Goal: Task Accomplishment & Management: Complete application form

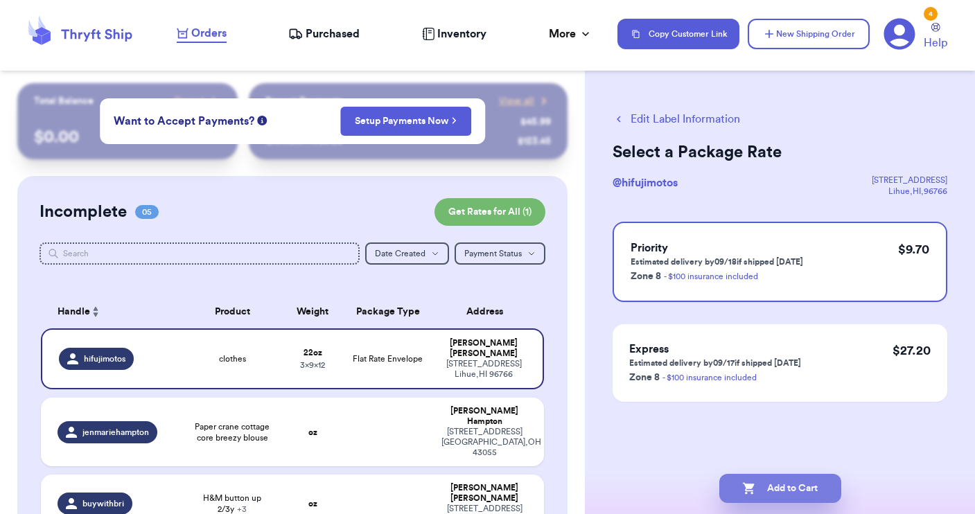
click at [760, 486] on button "Add to Cart" at bounding box center [780, 488] width 122 height 29
checkbox input "true"
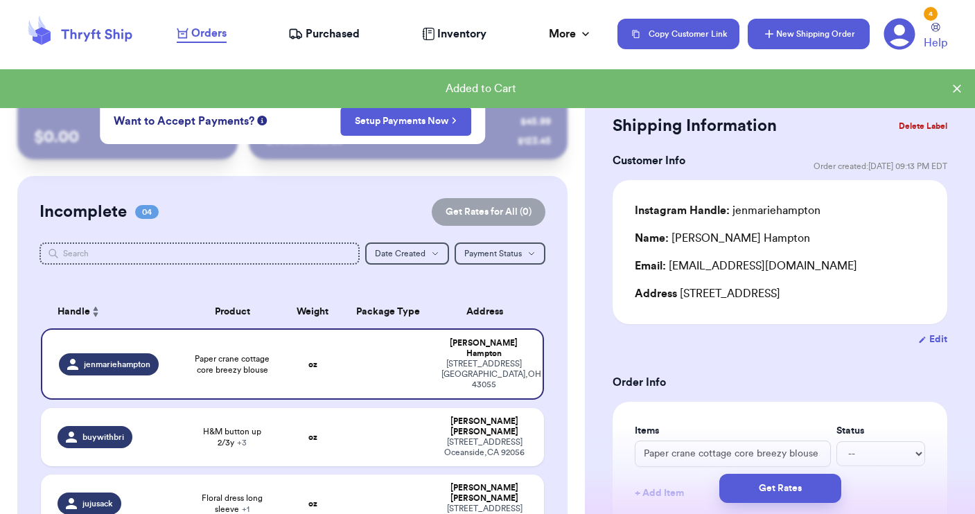
click at [804, 36] on button "New Shipping Order" at bounding box center [809, 34] width 122 height 30
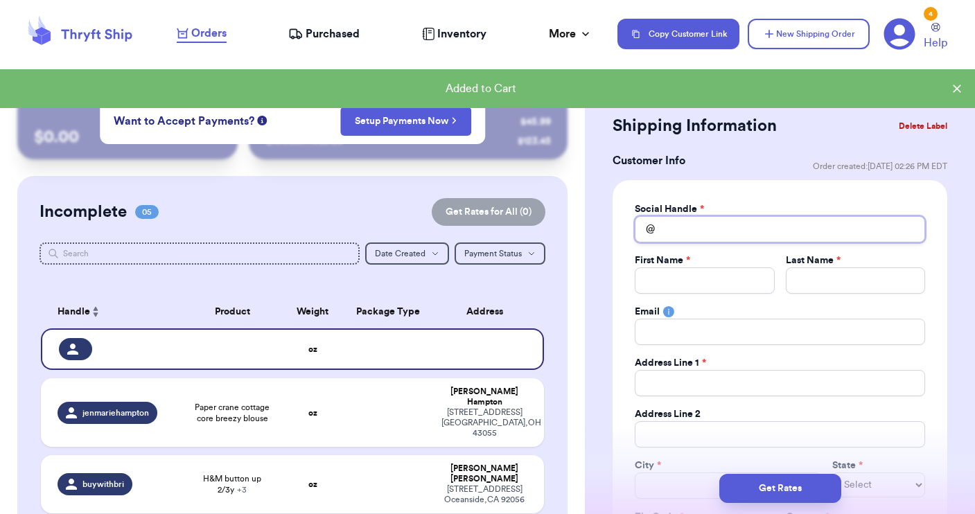
click at [669, 231] on input "Total Amount Paid" at bounding box center [780, 229] width 290 height 26
type input "b"
type input "be"
type input "bec"
type input "becc"
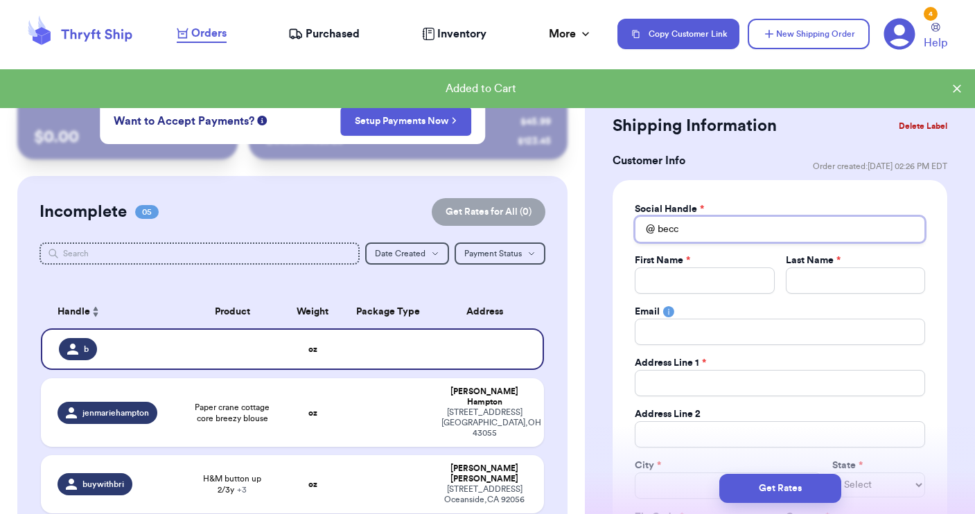
type input "becca"
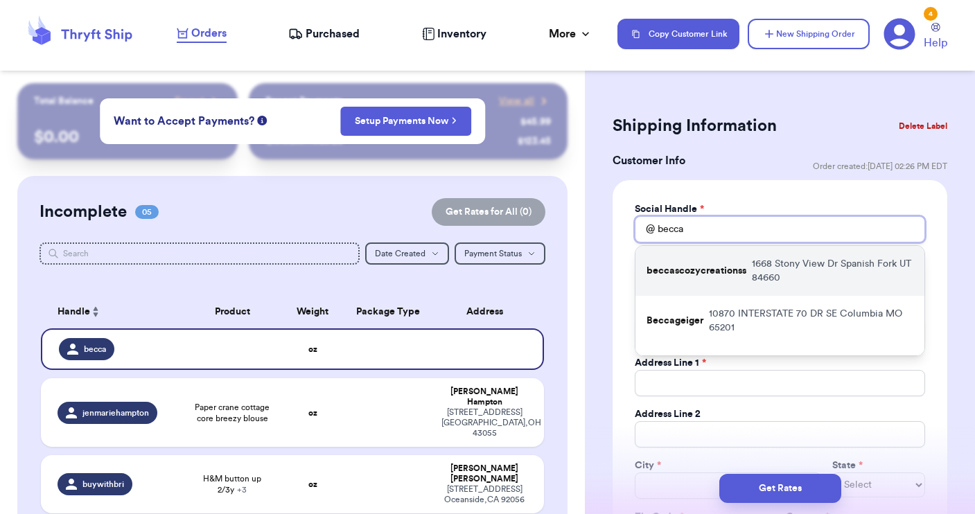
type input "becca"
click at [669, 275] on p "beccascozycreationss" at bounding box center [696, 271] width 100 height 14
type input "beccascozycreationss"
type input "[PERSON_NAME]"
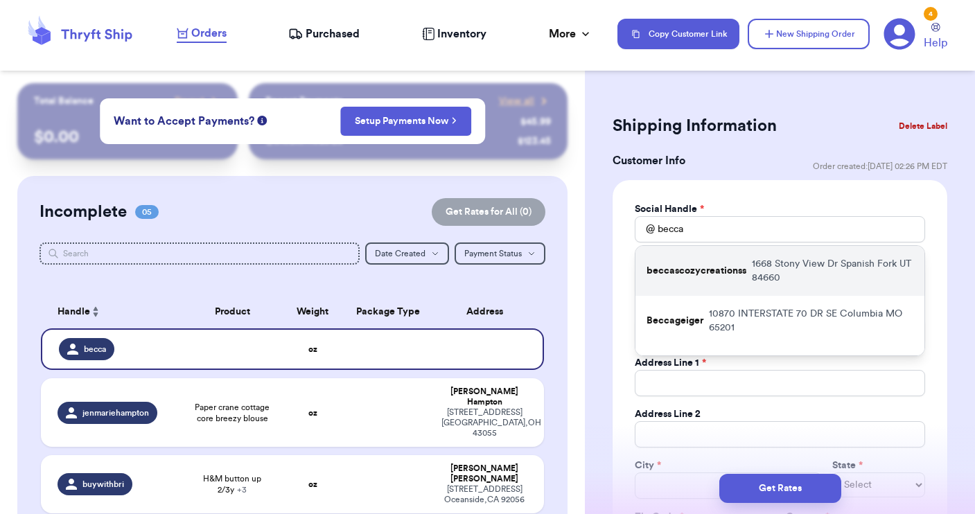
type input "[PERSON_NAME][EMAIL_ADDRESS][PERSON_NAME][DOMAIN_NAME]"
type input "1668 Stony View Dr"
type input "Spanish Fork"
select select "UT"
type input "84660"
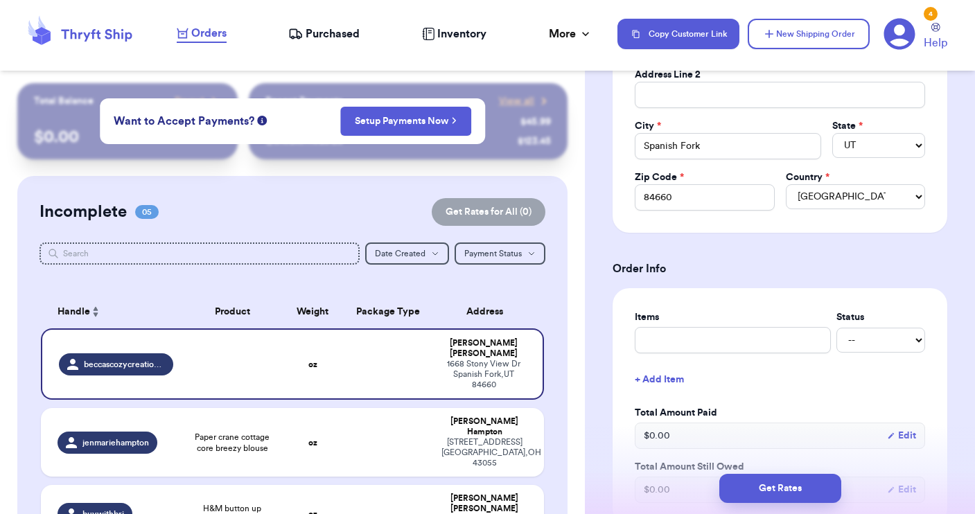
scroll to position [348, 0]
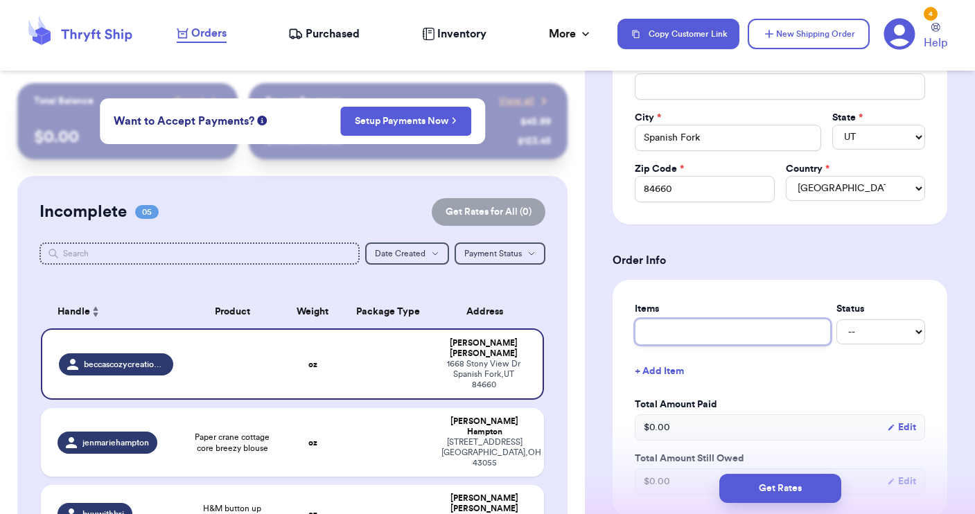
drag, startPoint x: 671, startPoint y: 341, endPoint x: 674, endPoint y: 334, distance: 7.5
type input "c"
type input "cl"
type input "clo"
type input "clot"
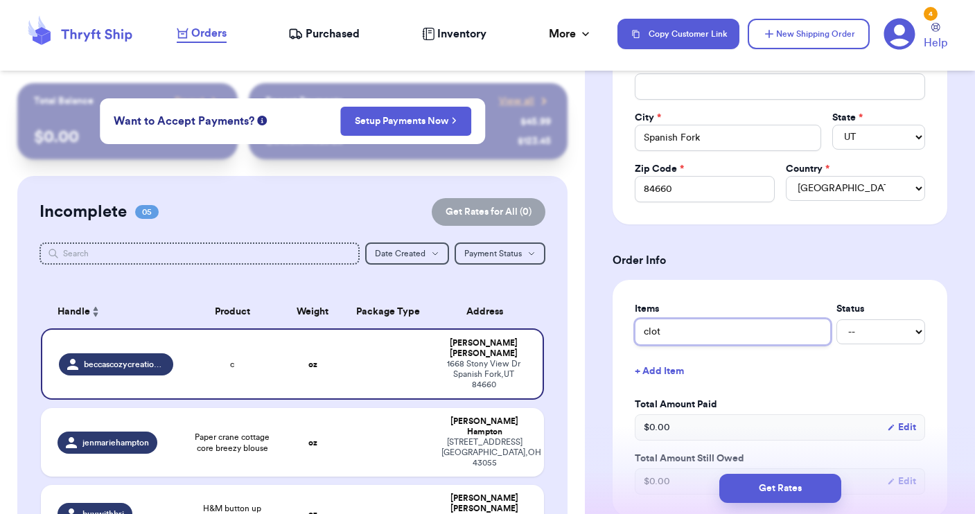
type input "cloth"
type input "clothe"
type input "clothes"
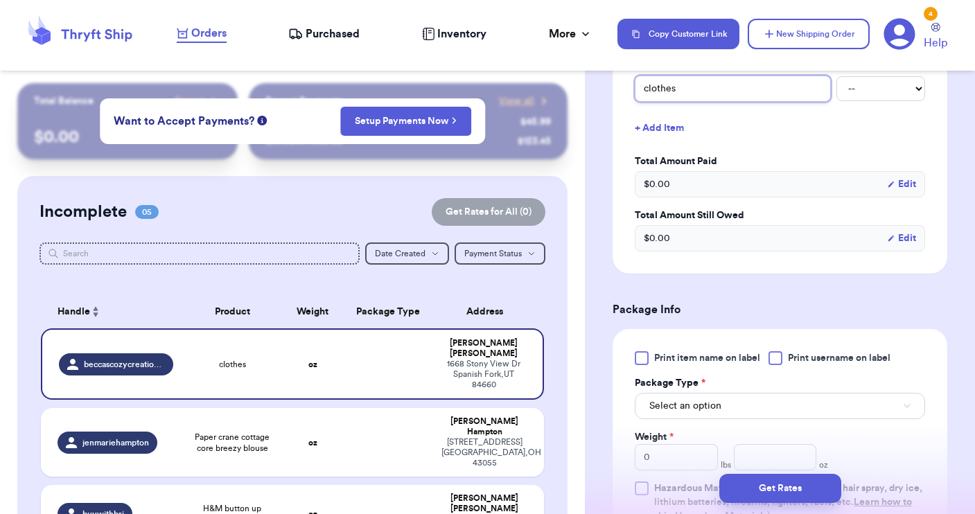
scroll to position [592, 0]
type input "clothes"
click at [785, 356] on label "Print username on label" at bounding box center [829, 357] width 122 height 14
click at [0, 0] on input "Print username on label" at bounding box center [0, 0] width 0 height 0
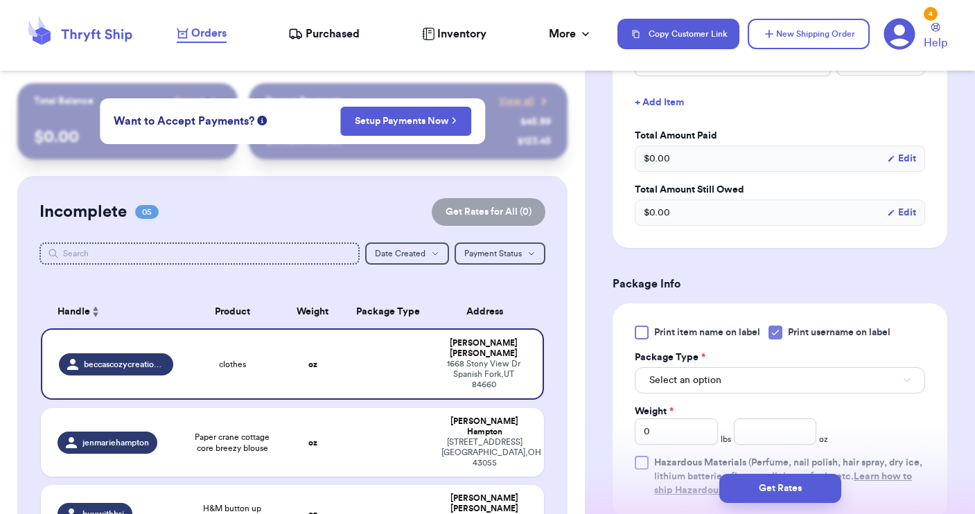
click at [775, 385] on button "Select an option" at bounding box center [780, 380] width 290 height 26
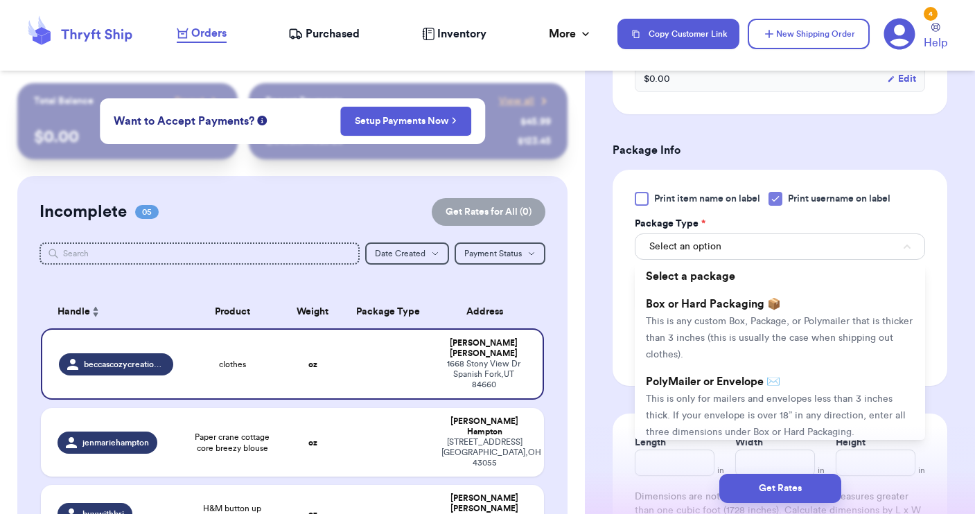
scroll to position [753, 0]
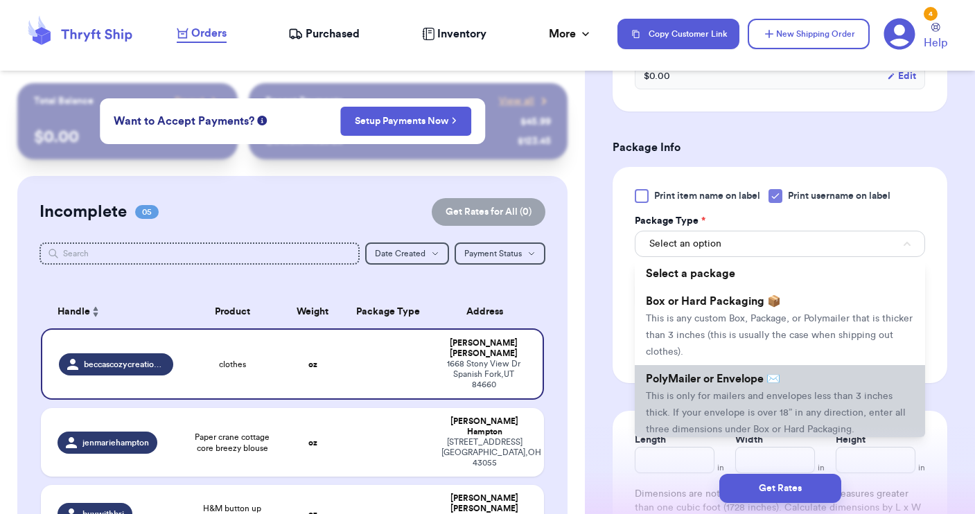
click at [768, 388] on li "PolyMailer or Envelope ✉️ This is only for mailers and envelopes less than 3 in…" at bounding box center [780, 404] width 290 height 78
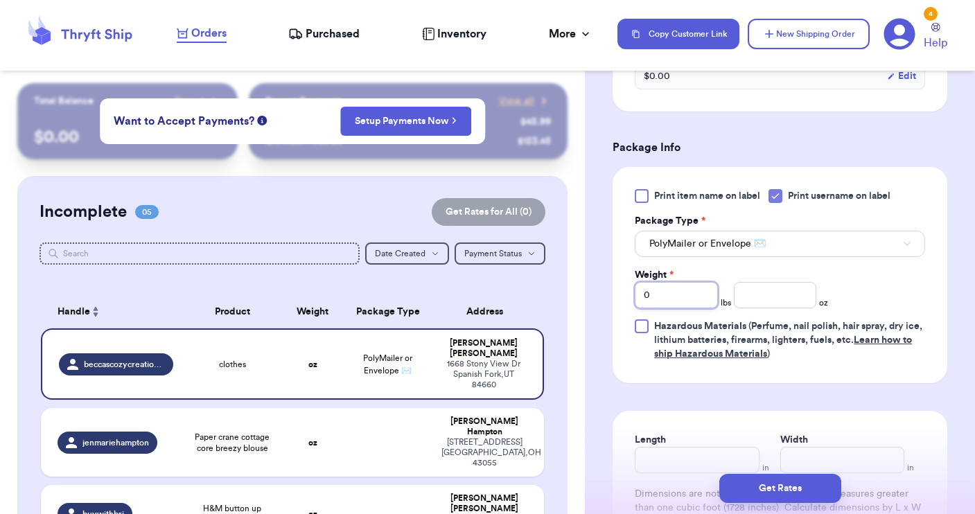
click at [668, 294] on input "0" at bounding box center [676, 295] width 83 height 26
type input "1"
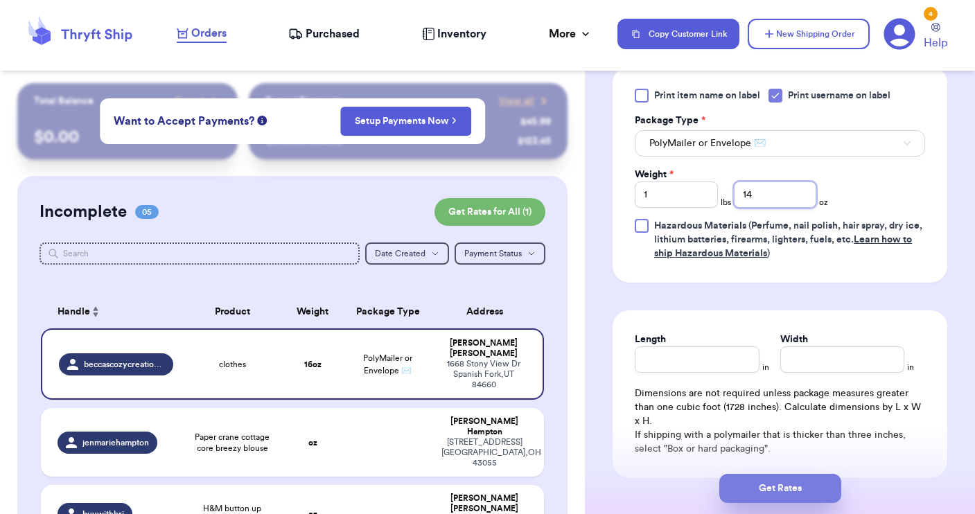
type input "14"
click at [767, 489] on button "Get Rates" at bounding box center [780, 488] width 122 height 29
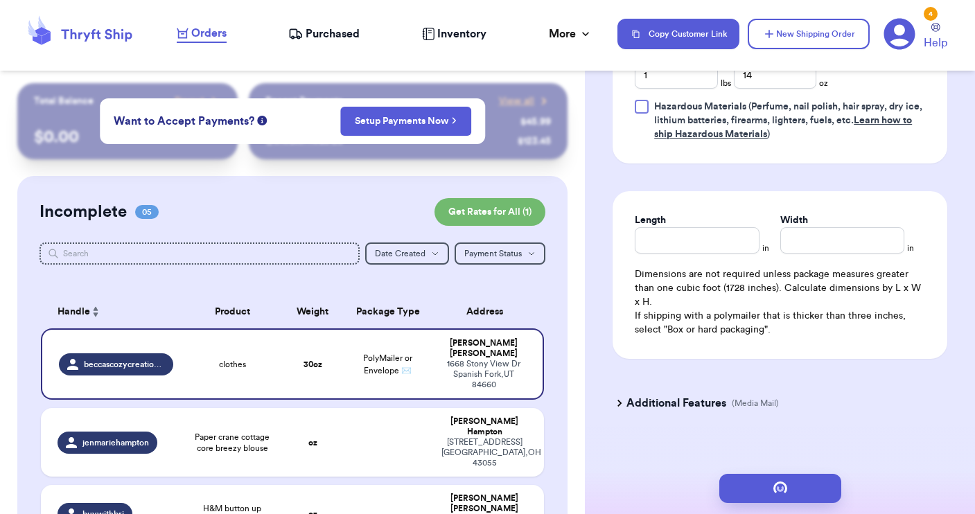
scroll to position [0, 0]
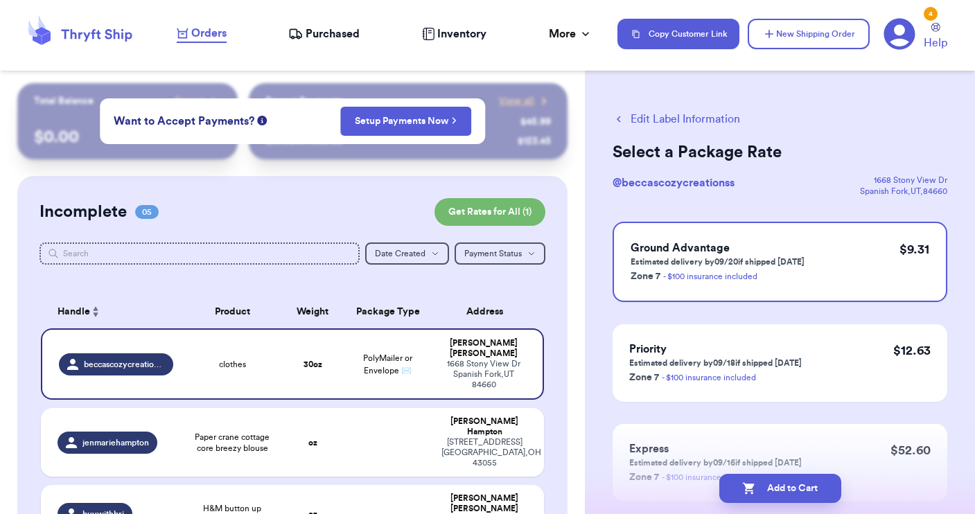
click at [621, 121] on icon "button" at bounding box center [618, 119] width 12 height 12
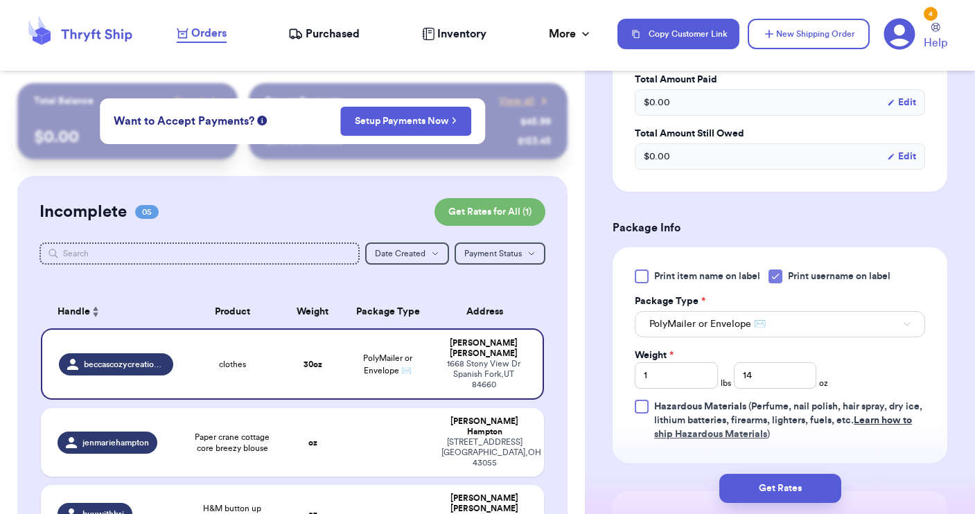
scroll to position [464, 0]
click at [716, 317] on span "PolyMailer or Envelope ✉️" at bounding box center [707, 324] width 116 height 14
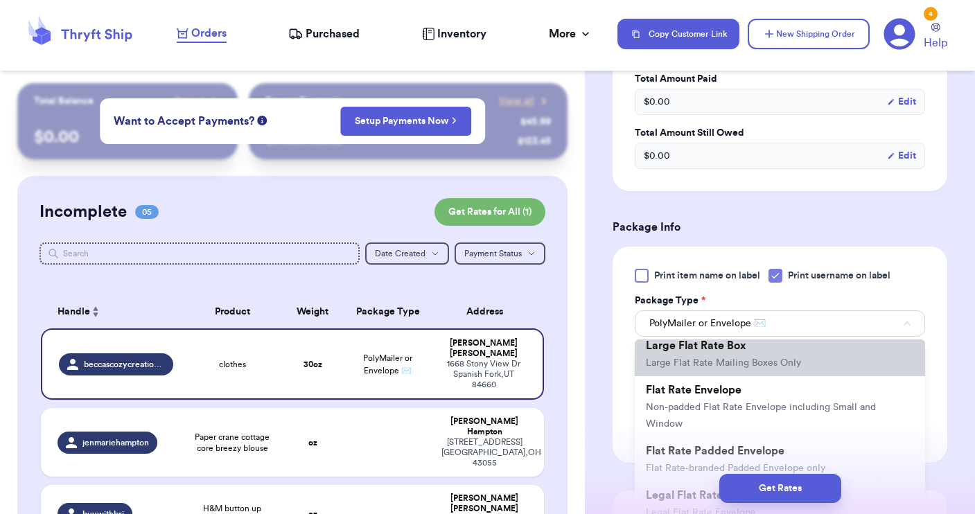
scroll to position [278, 0]
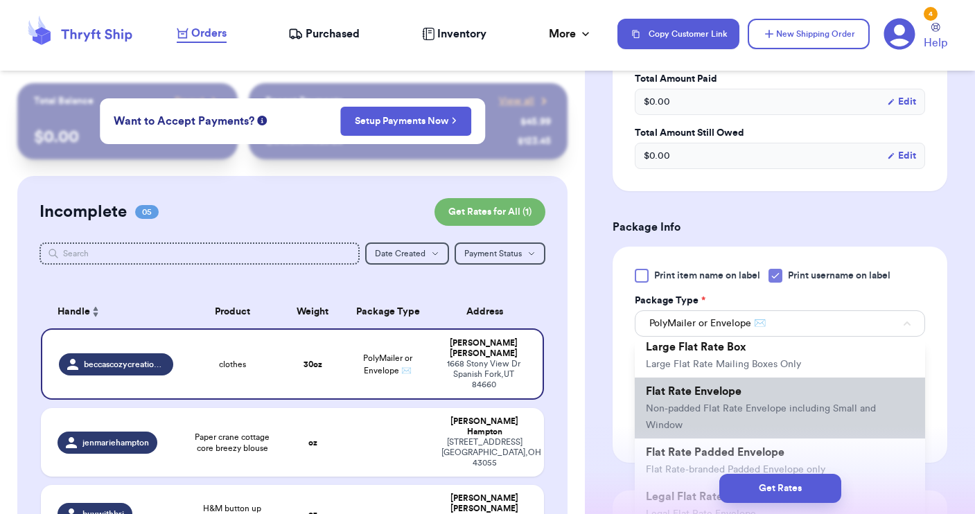
click at [683, 391] on li "Flat Rate Envelope Non-padded Flat Rate Envelope including Small and Window" at bounding box center [780, 408] width 290 height 61
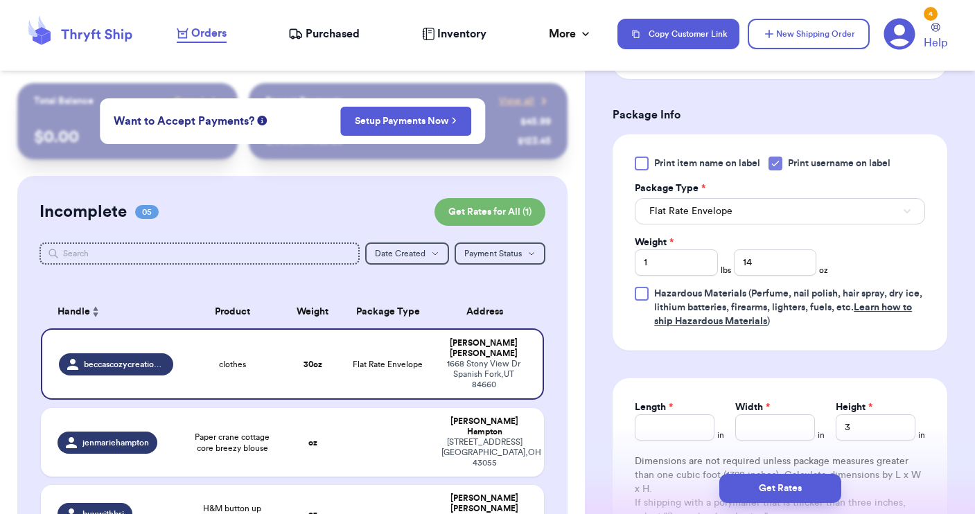
scroll to position [637, 0]
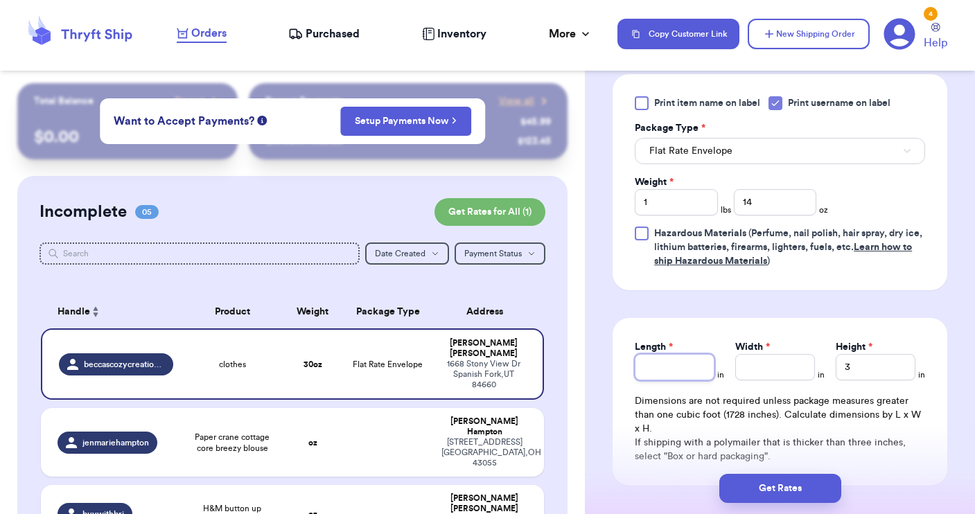
click at [660, 365] on input "Length *" at bounding box center [675, 367] width 80 height 26
type input "15"
type input "1"
type input "3"
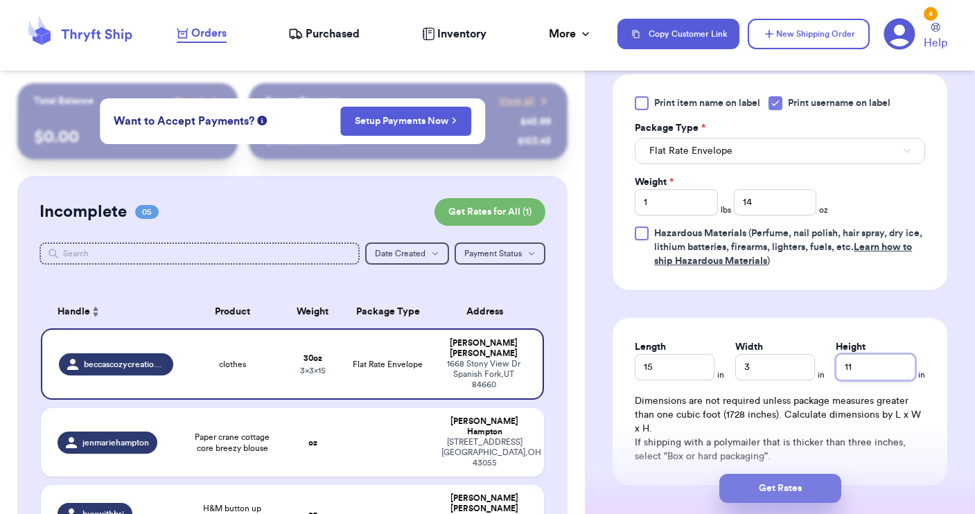
type input "11"
click at [782, 493] on button "Get Rates" at bounding box center [780, 488] width 122 height 29
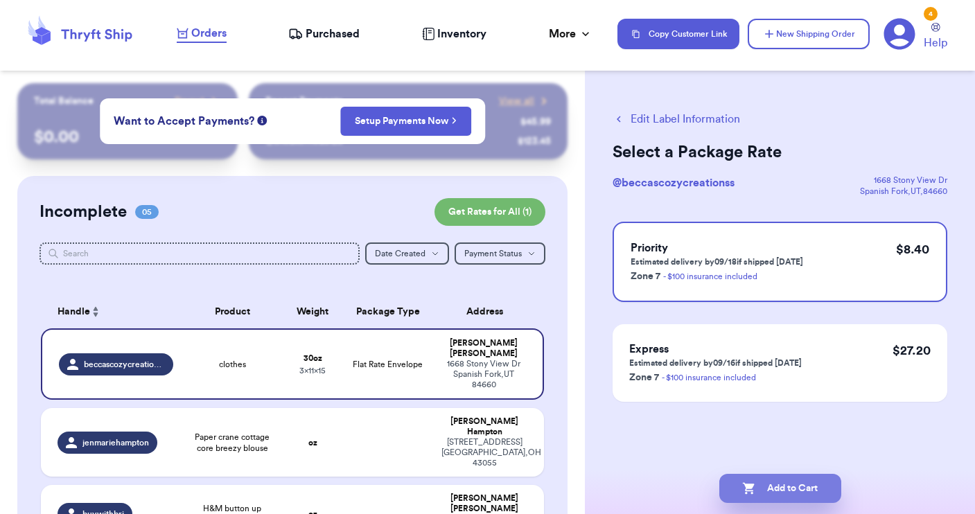
click at [789, 482] on button "Add to Cart" at bounding box center [780, 488] width 122 height 29
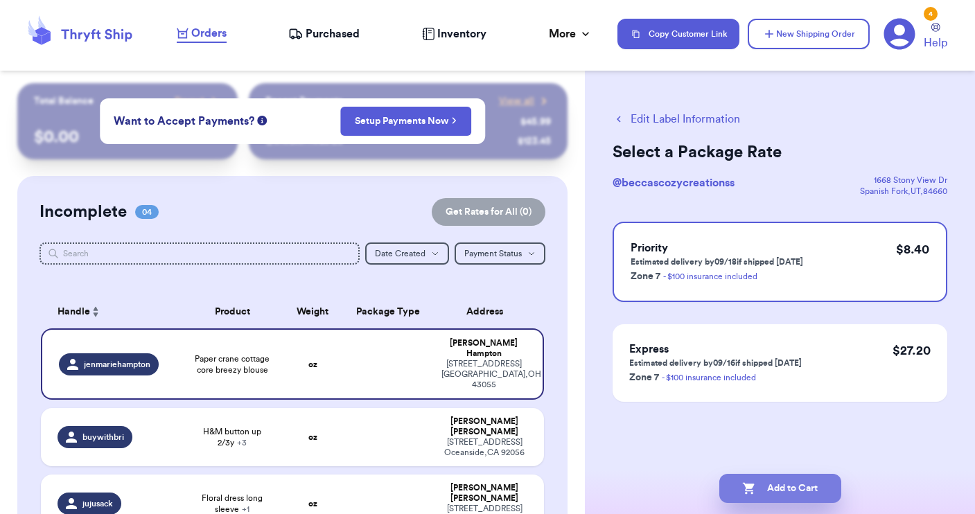
checkbox input "true"
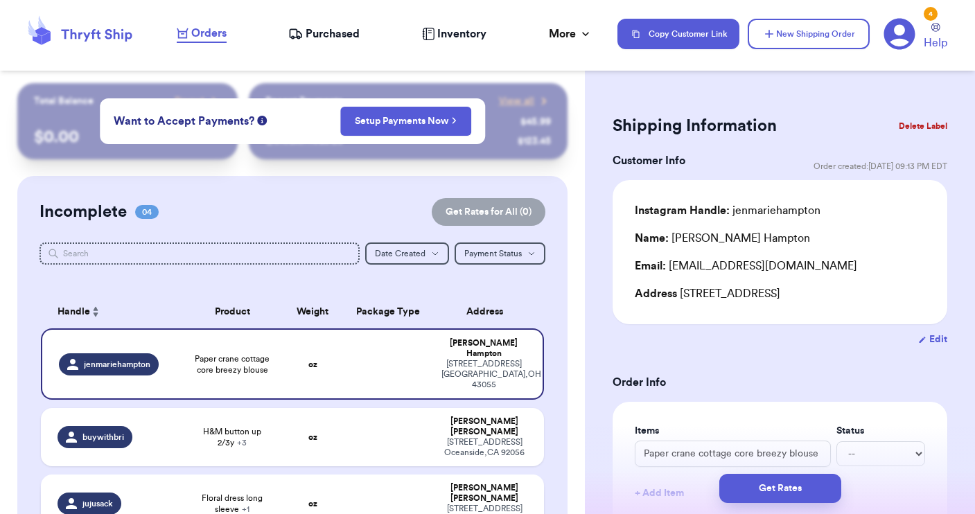
click at [394, 488] on td at bounding box center [388, 504] width 91 height 58
type input "Floral dress long sleeve"
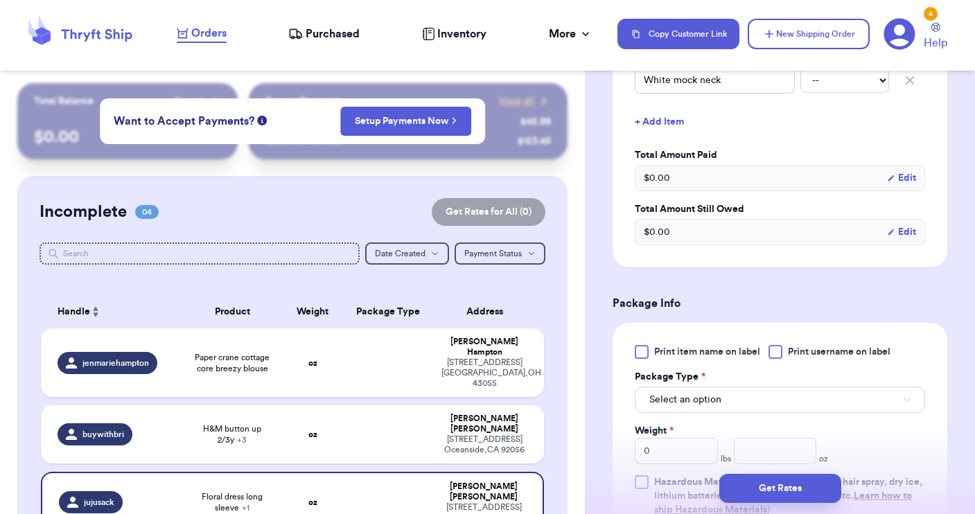
scroll to position [420, 0]
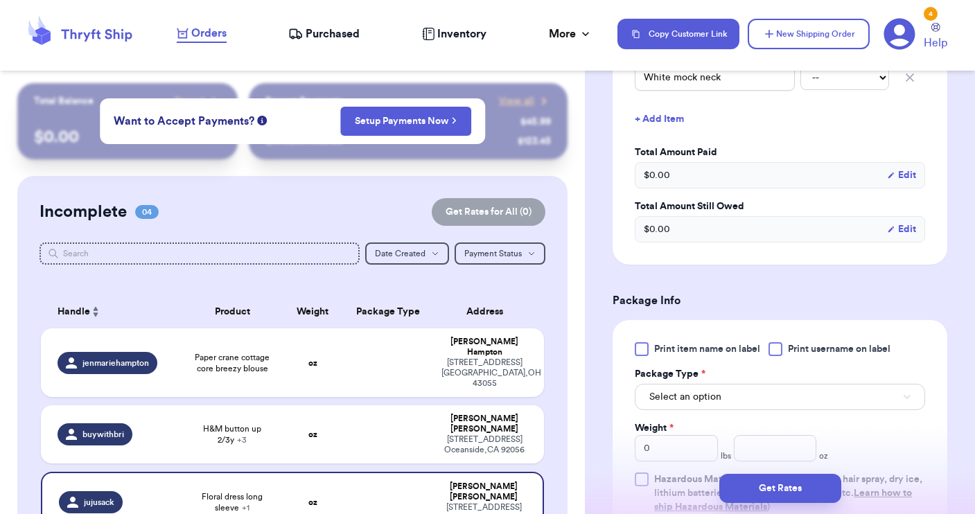
click at [698, 399] on span "Select an option" at bounding box center [685, 397] width 72 height 14
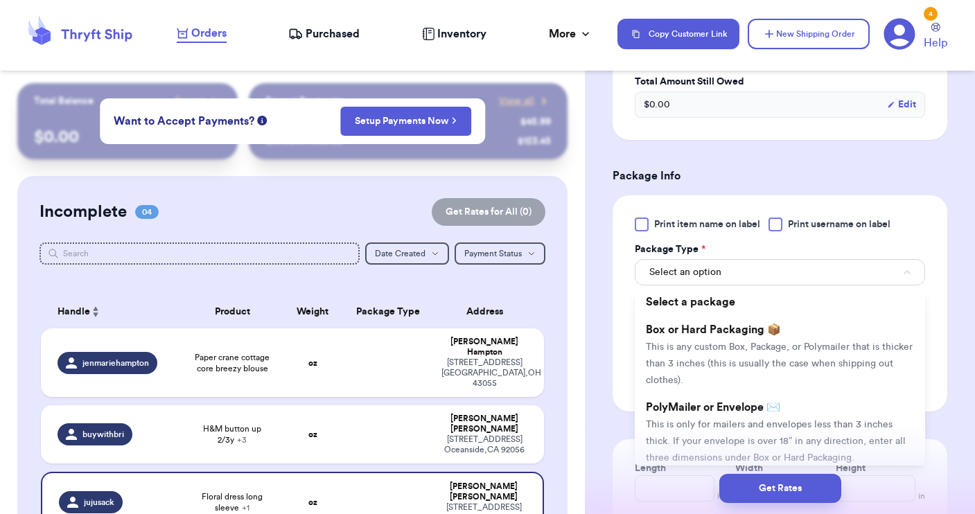
scroll to position [574, 0]
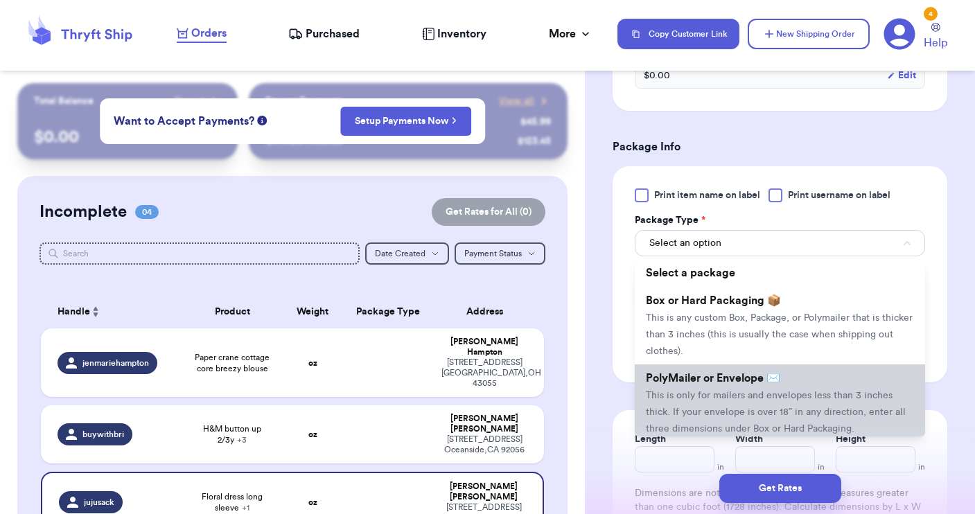
click at [698, 399] on span "This is only for mailers and envelopes less than 3 inches thick. If your envelo…" at bounding box center [776, 412] width 260 height 43
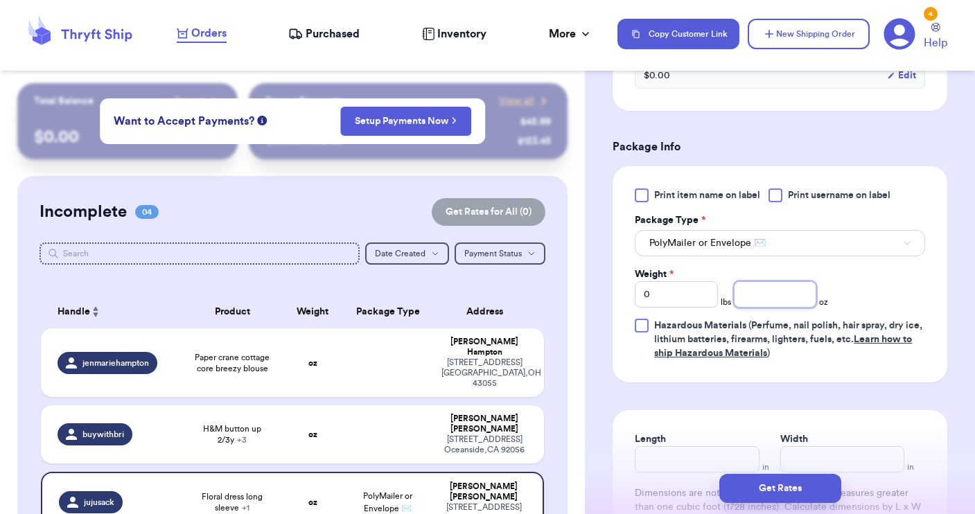
click at [752, 294] on input "number" at bounding box center [775, 294] width 83 height 26
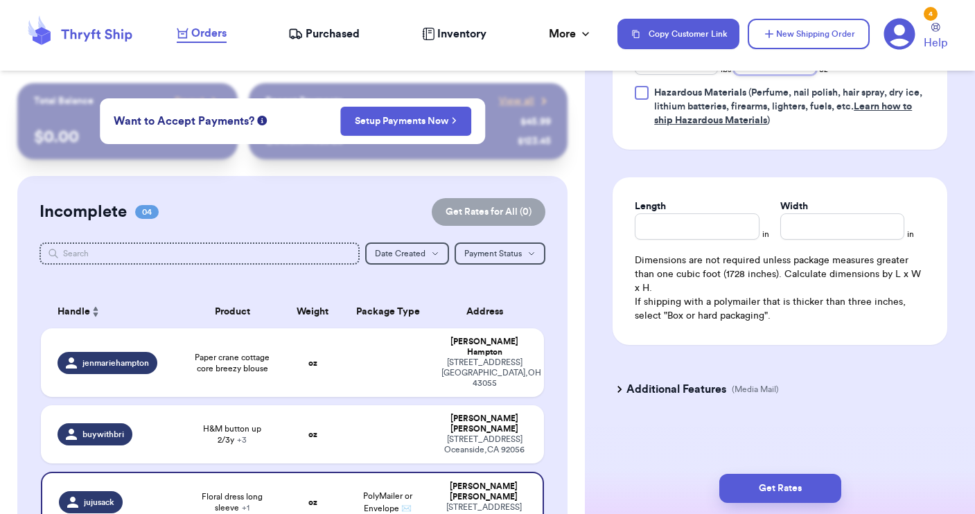
scroll to position [809, 0]
type input "14"
click at [784, 485] on button "Get Rates" at bounding box center [780, 488] width 122 height 29
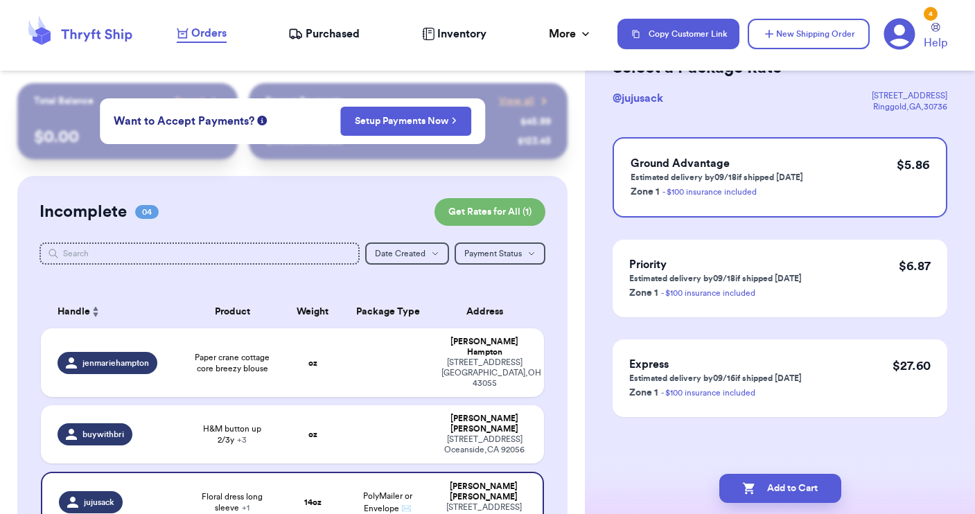
scroll to position [0, 0]
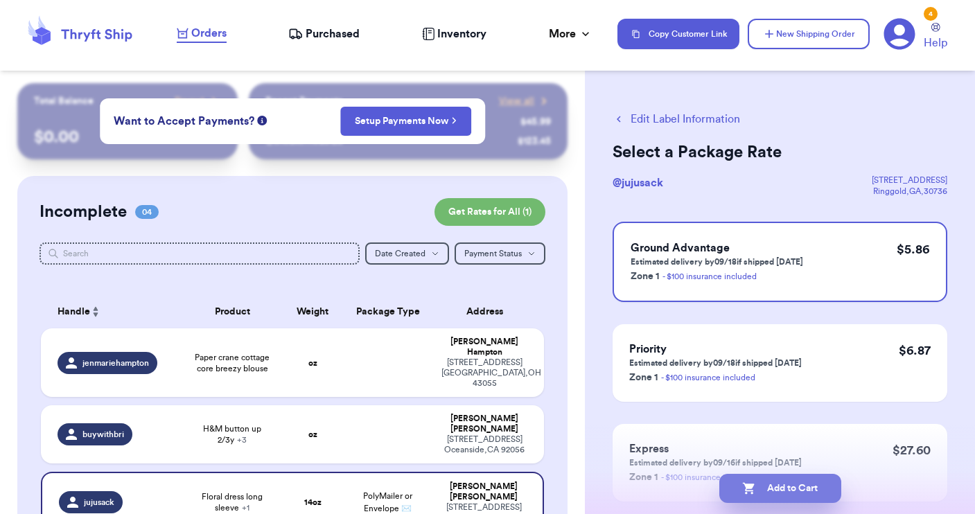
click at [790, 484] on button "Add to Cart" at bounding box center [780, 488] width 122 height 29
checkbox input "true"
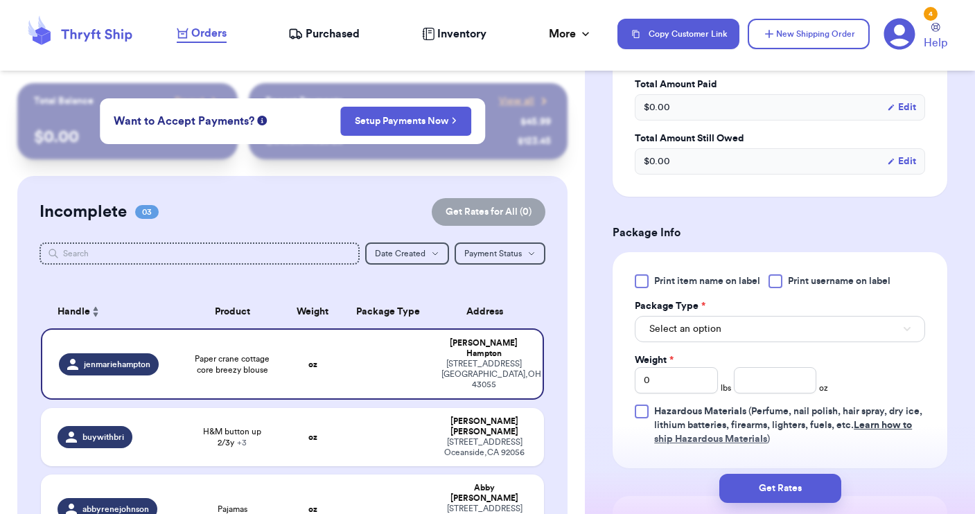
scroll to position [450, 0]
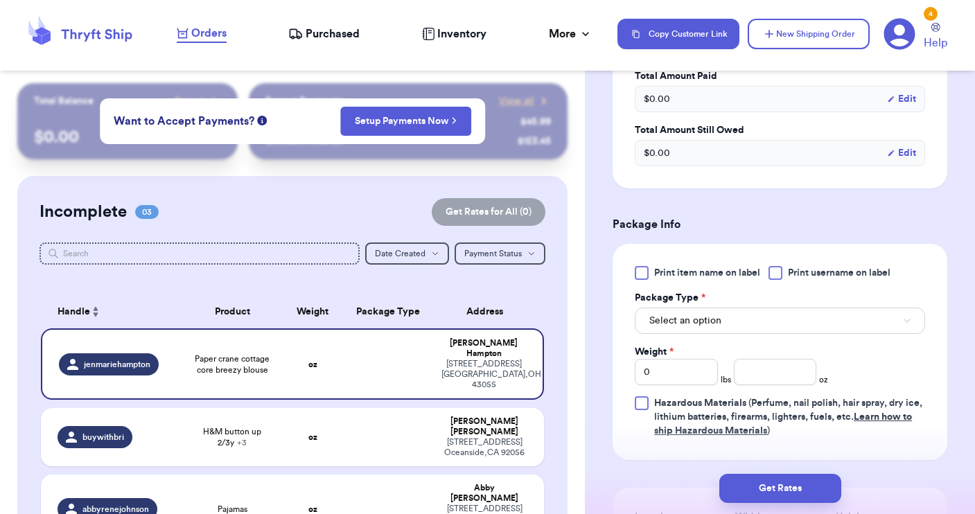
click at [781, 280] on div at bounding box center [775, 273] width 14 height 14
click at [0, 0] on input "Print username on label" at bounding box center [0, 0] width 0 height 0
click at [757, 334] on button "Select an option" at bounding box center [780, 321] width 290 height 26
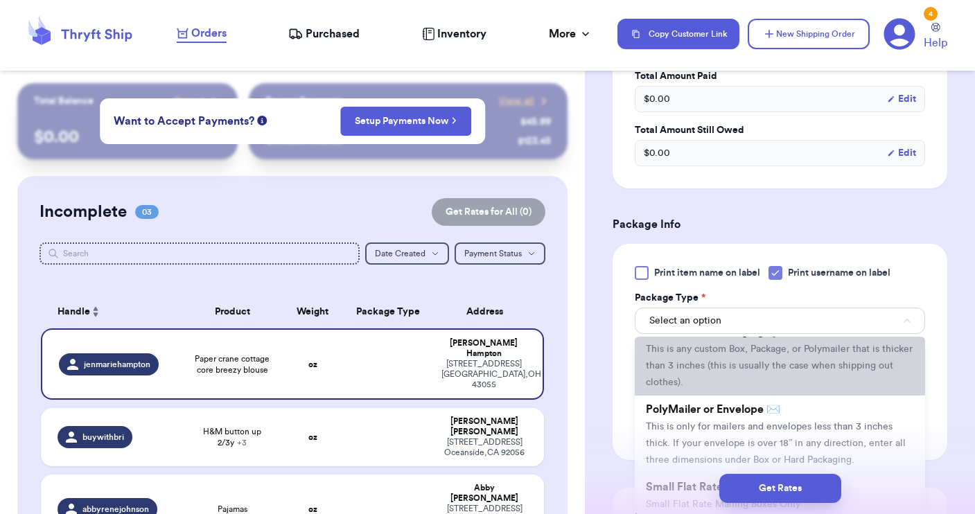
scroll to position [51, 0]
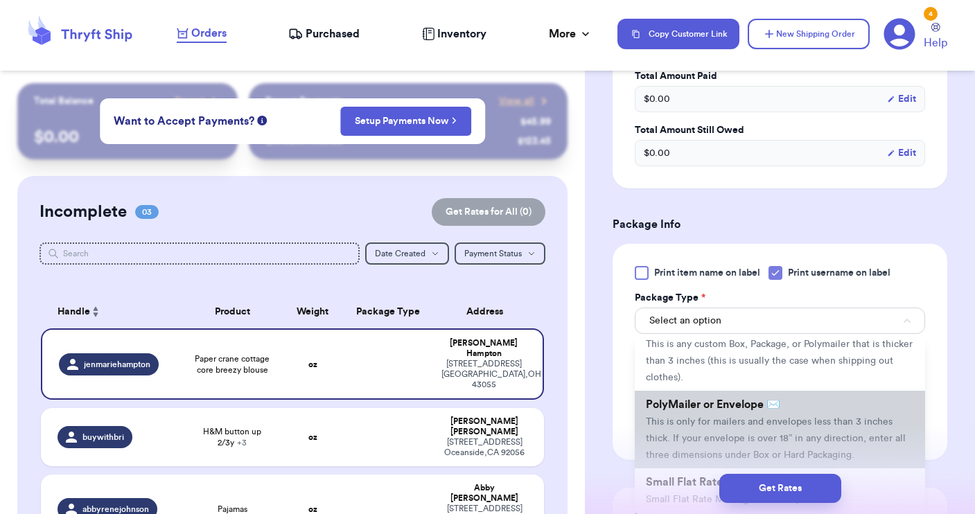
click at [724, 443] on span "This is only for mailers and envelopes less than 3 inches thick. If your envelo…" at bounding box center [776, 438] width 260 height 43
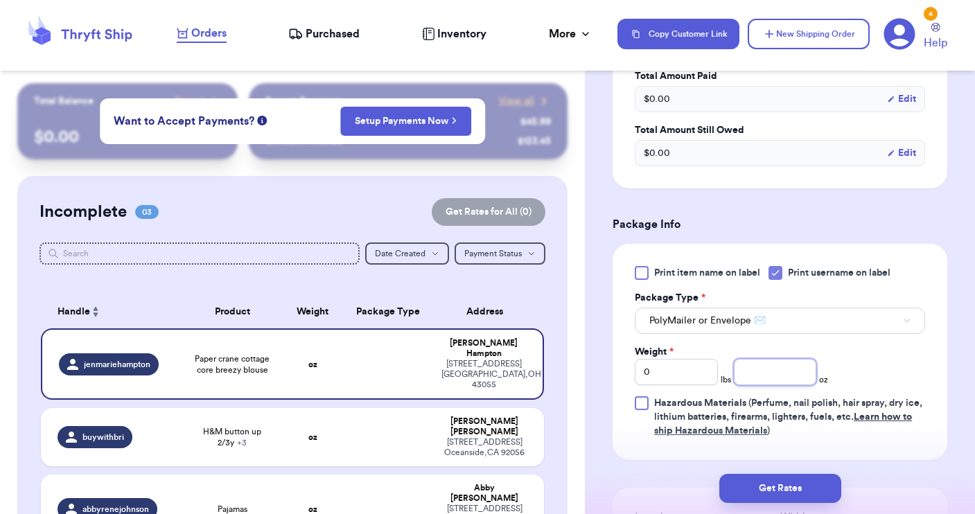
click at [752, 383] on input "number" at bounding box center [775, 372] width 83 height 26
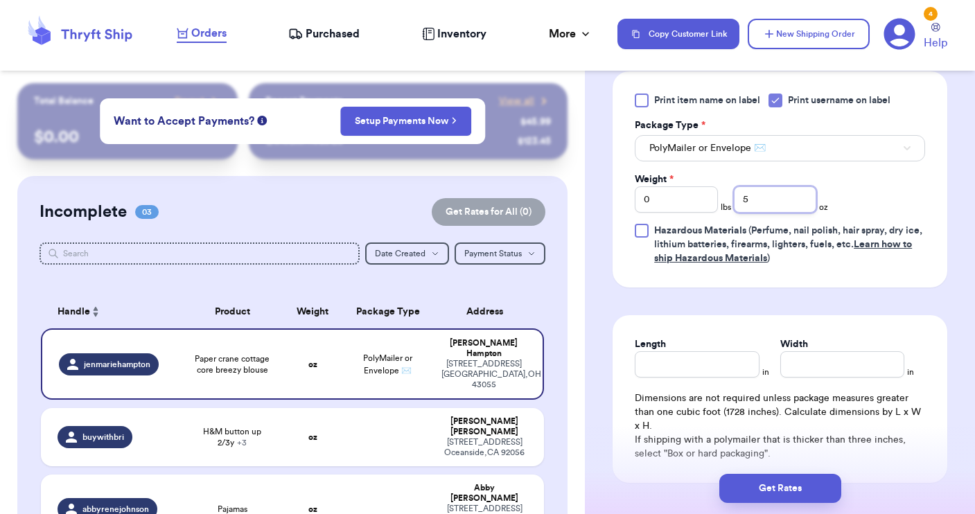
scroll to position [625, 0]
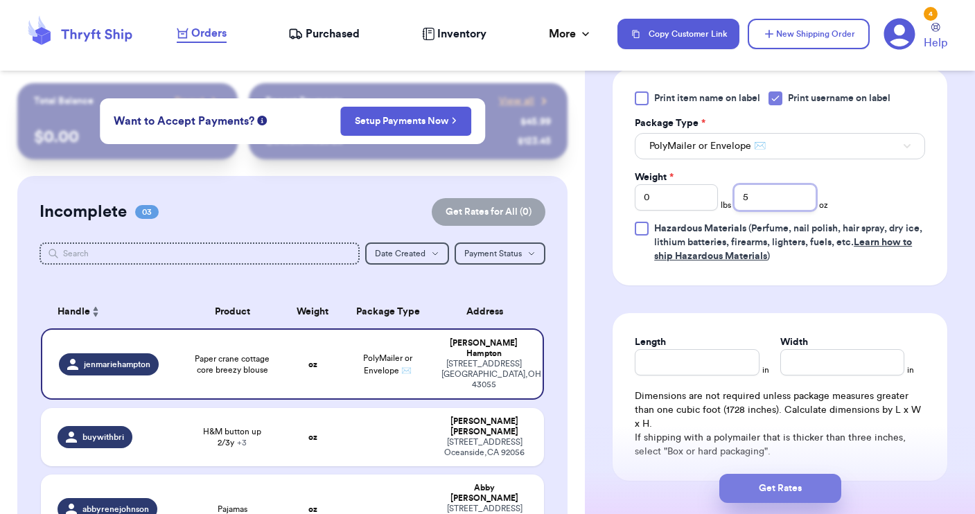
type input "5"
click at [766, 491] on button "Get Rates" at bounding box center [780, 488] width 122 height 29
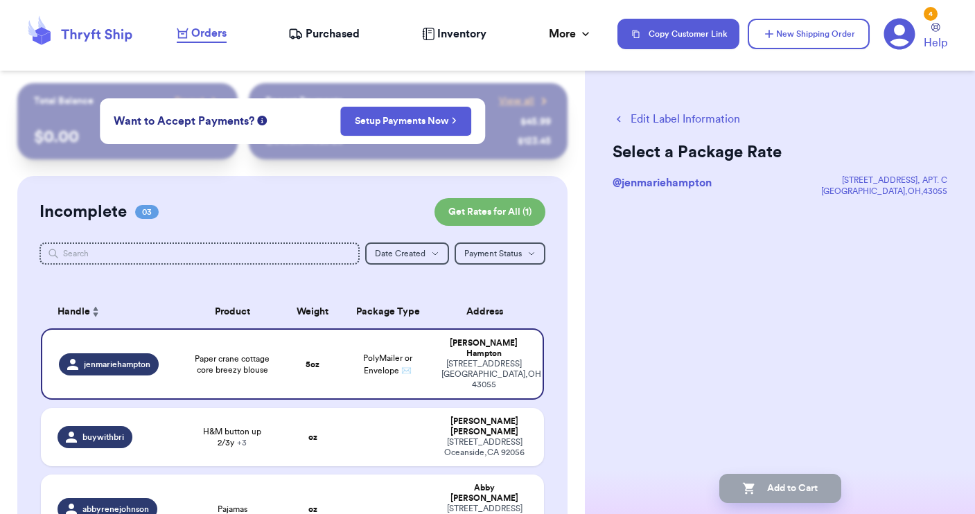
scroll to position [0, 0]
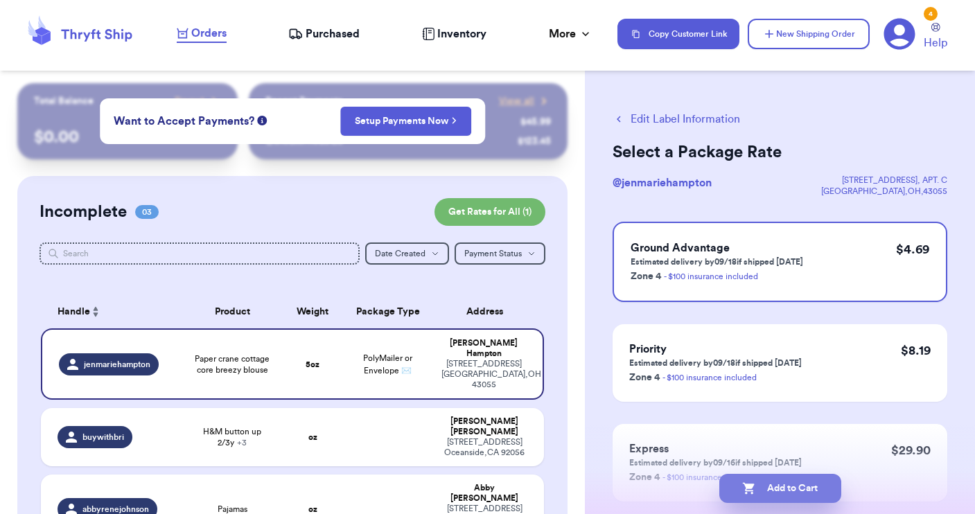
click at [765, 493] on button "Add to Cart" at bounding box center [780, 488] width 122 height 29
checkbox input "true"
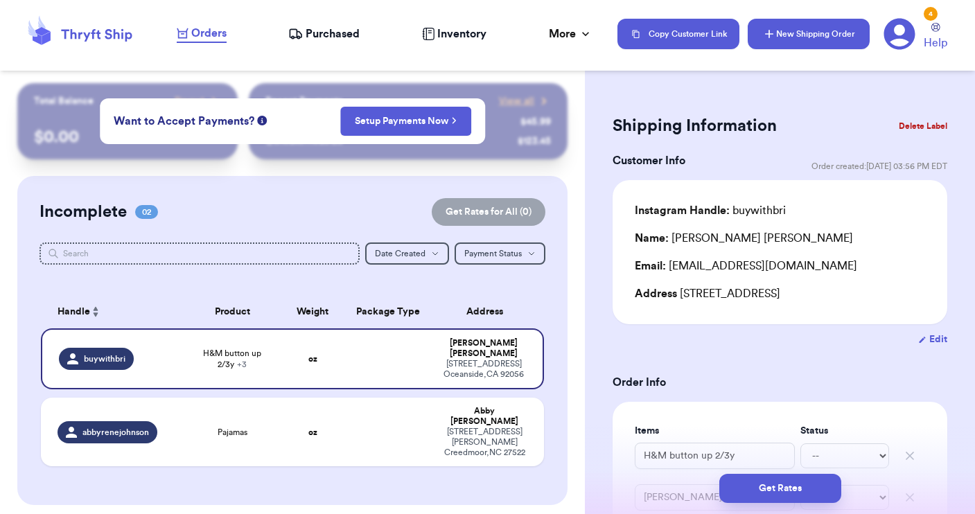
click at [798, 32] on button "New Shipping Order" at bounding box center [809, 34] width 122 height 30
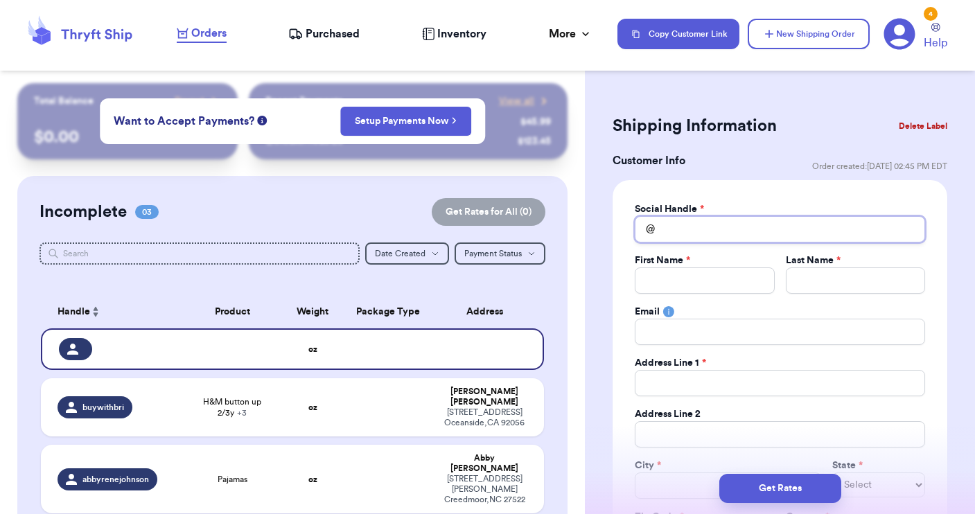
click at [667, 227] on input "Total Amount Paid" at bounding box center [780, 229] width 290 height 26
type input "m"
type input "mo"
type input "mol"
type input "[PERSON_NAME]"
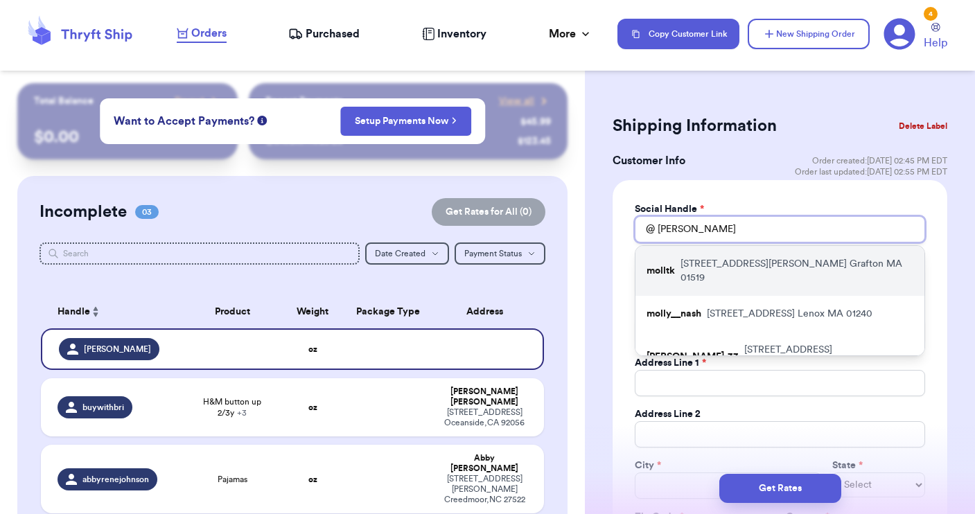
type input "[PERSON_NAME]"
click at [725, 260] on p "[STREET_ADDRESS][PERSON_NAME]" at bounding box center [796, 271] width 233 height 28
type input "molltk"
type input "[PERSON_NAME]"
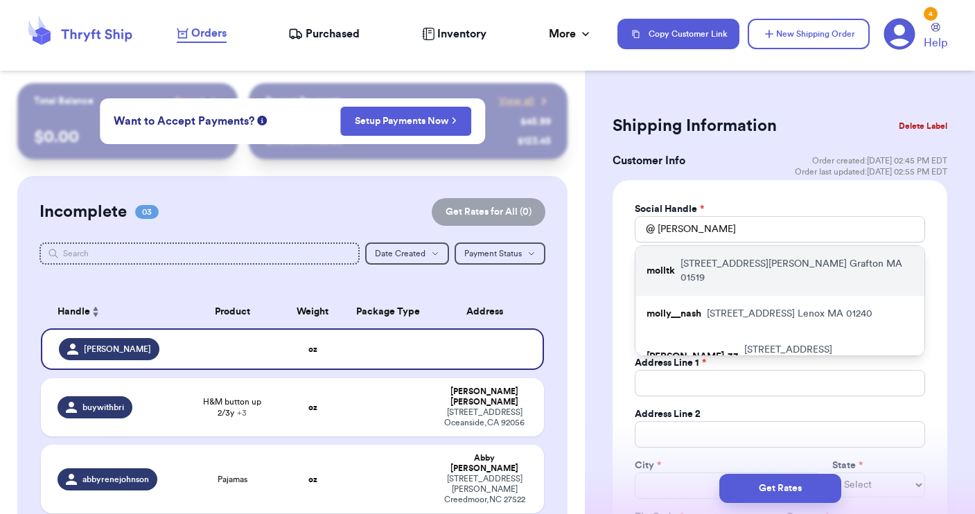
type input "[STREET_ADDRESS][PERSON_NAME]"
type input "Grafton"
select select "MA"
type input "01519"
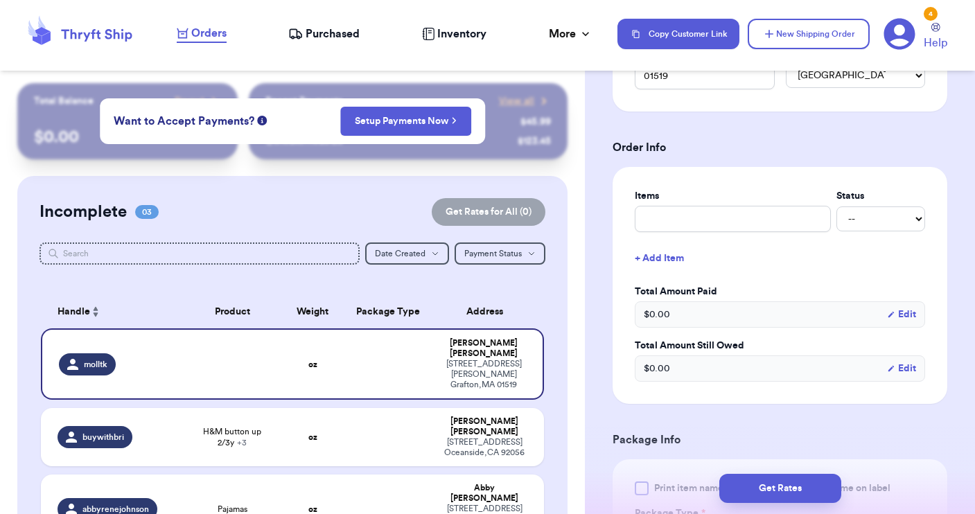
scroll to position [462, 0]
type input "c"
type input "cl"
type input "clo"
type input "clot"
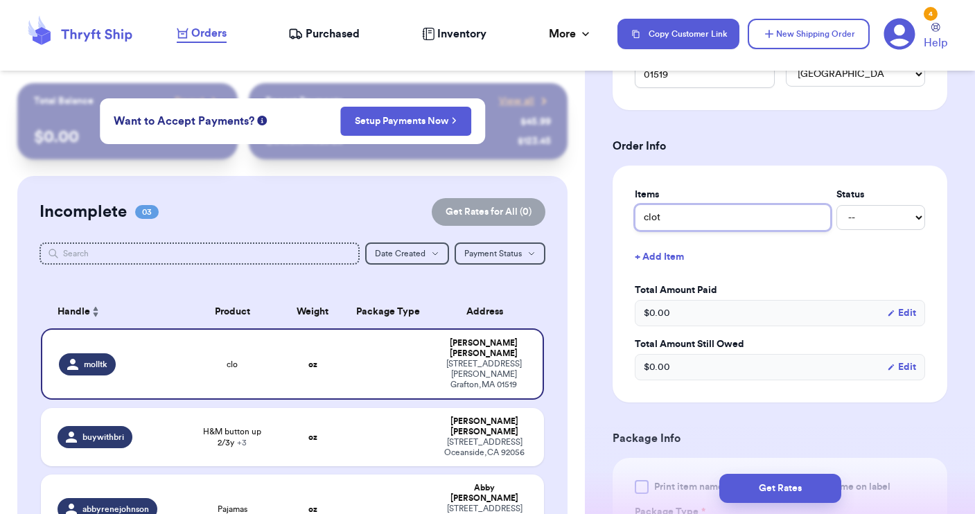
type input "cloth"
type input "clothe"
type input "clothes"
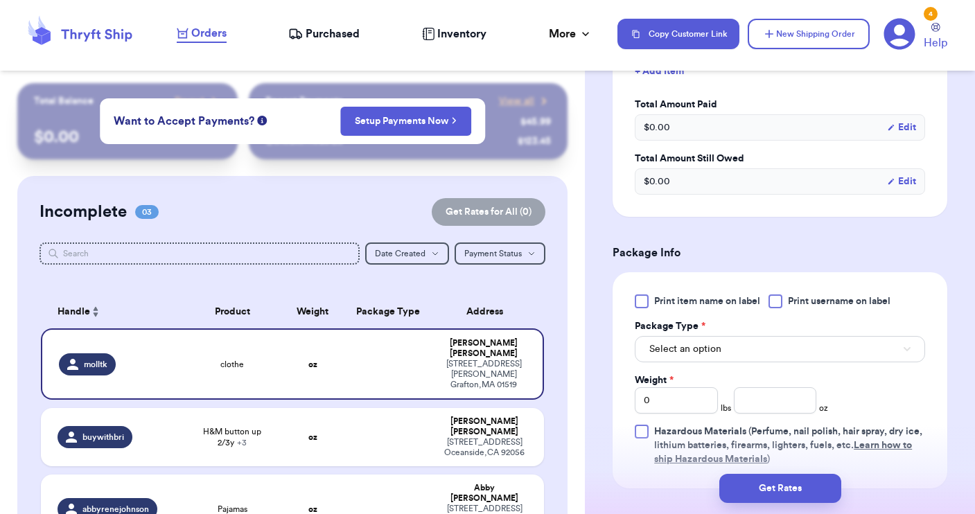
scroll to position [660, 0]
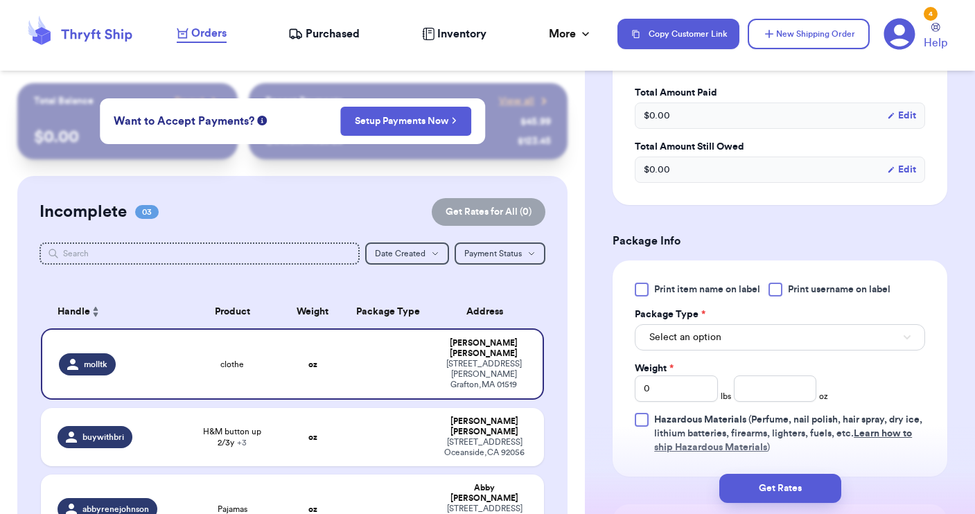
type input "clothes"
click at [762, 338] on button "Select an option" at bounding box center [780, 337] width 290 height 26
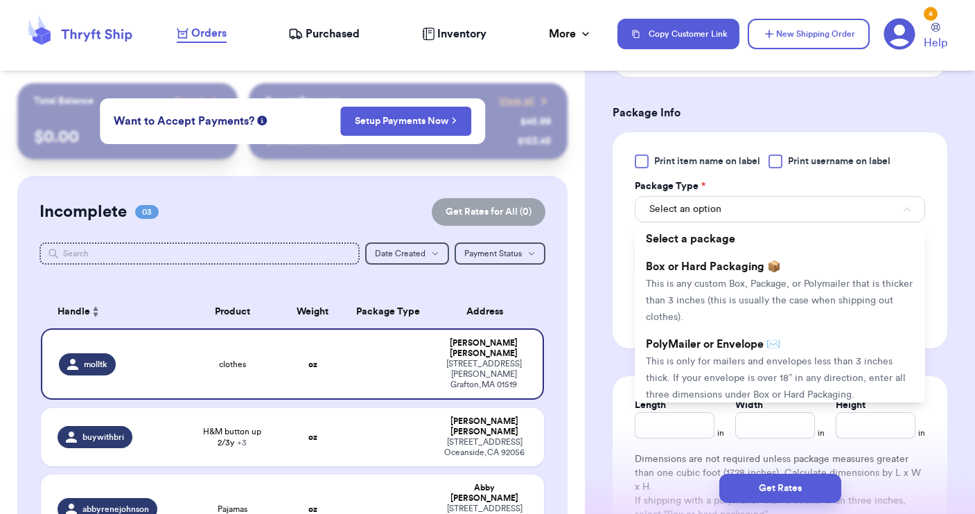
scroll to position [803, 0]
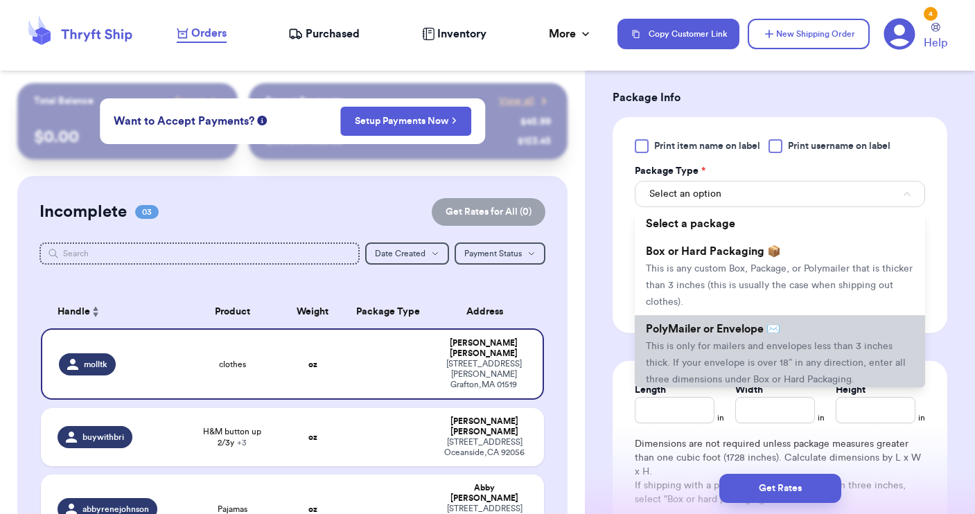
click at [762, 335] on span "PolyMailer or Envelope ✉️" at bounding box center [713, 329] width 134 height 11
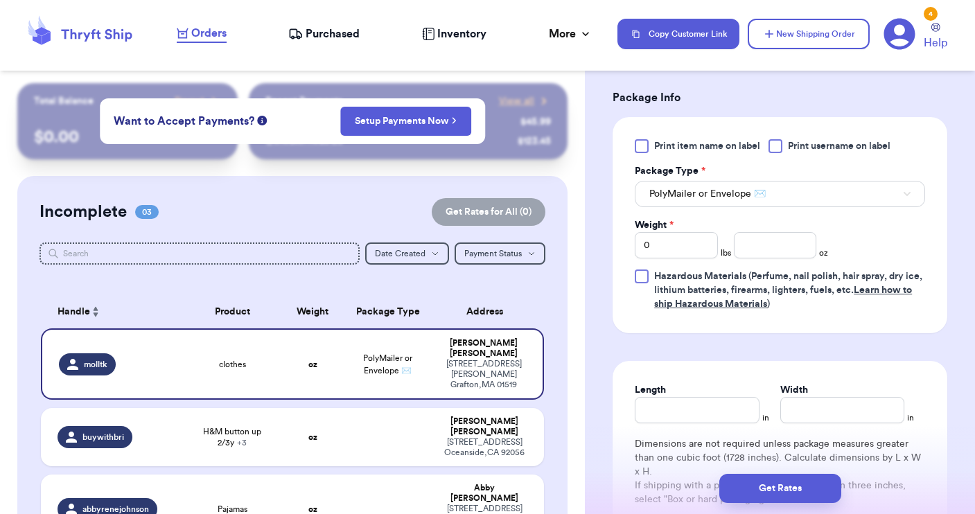
click at [779, 154] on div "Print item name on label Print username on label Package Type * PolyMailer or E…" at bounding box center [780, 225] width 290 height 172
click at [655, 247] on input "0" at bounding box center [676, 245] width 83 height 26
type input "4"
type input "43"
type input "4"
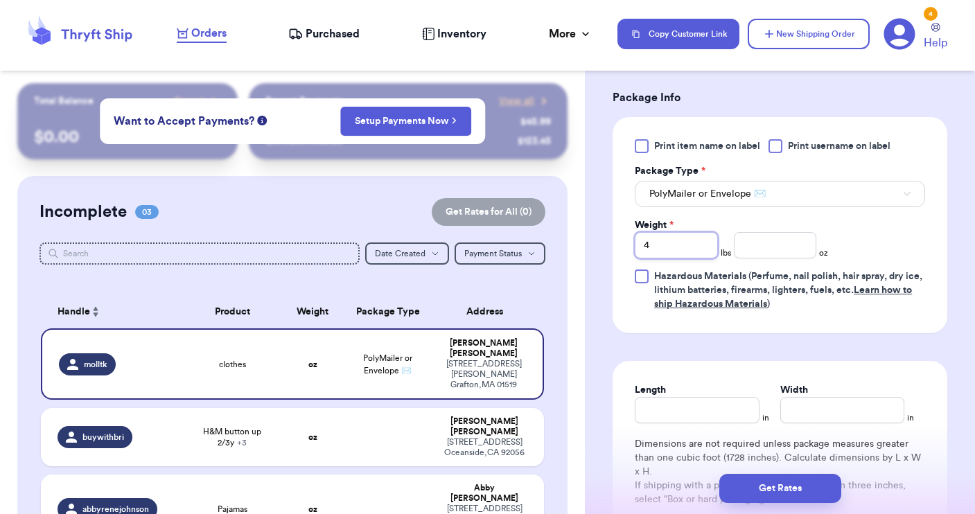
type input "4"
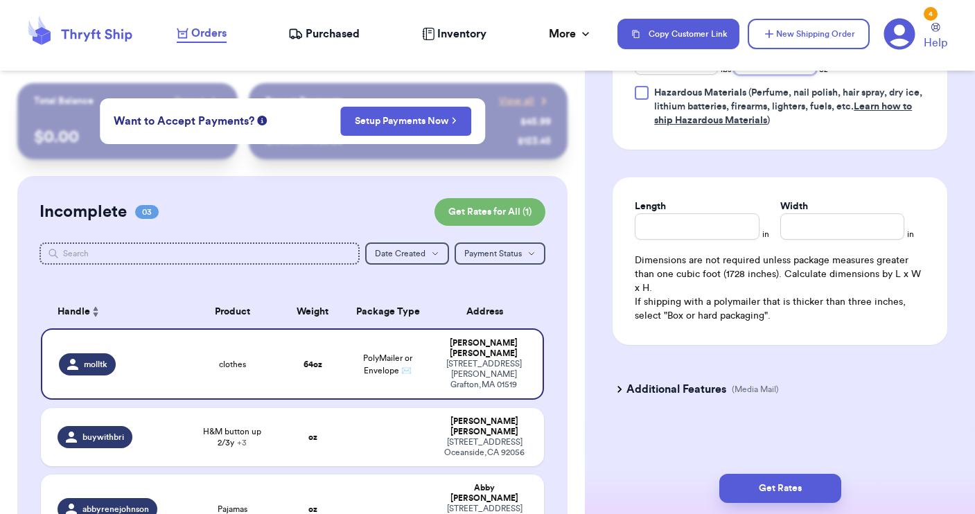
scroll to position [987, 0]
type input "3"
click at [696, 228] on input "Length" at bounding box center [697, 226] width 124 height 26
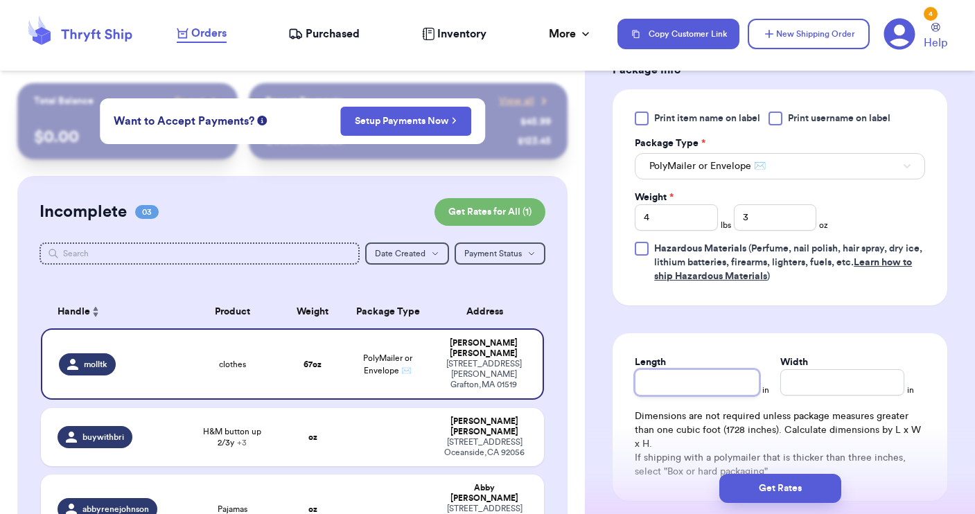
scroll to position [822, 0]
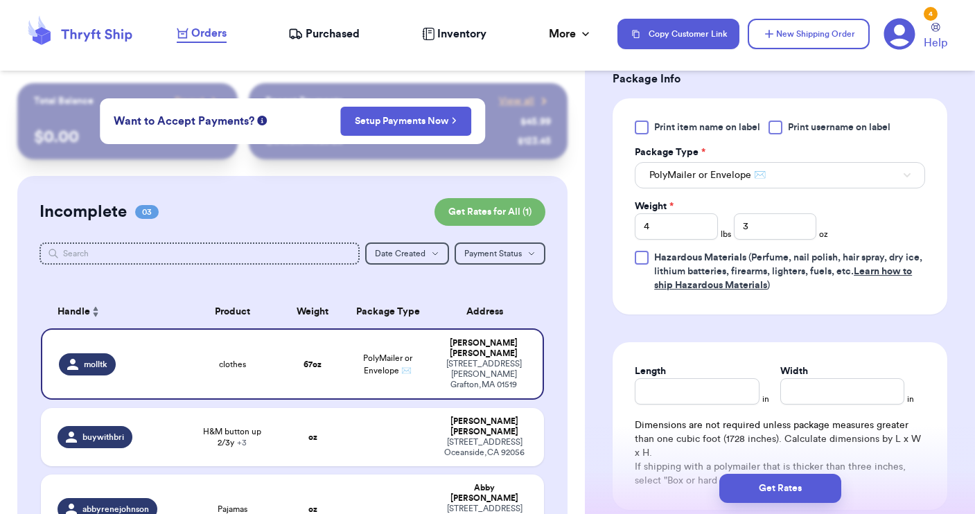
click at [743, 184] on button "PolyMailer or Envelope ✉️" at bounding box center [780, 175] width 290 height 26
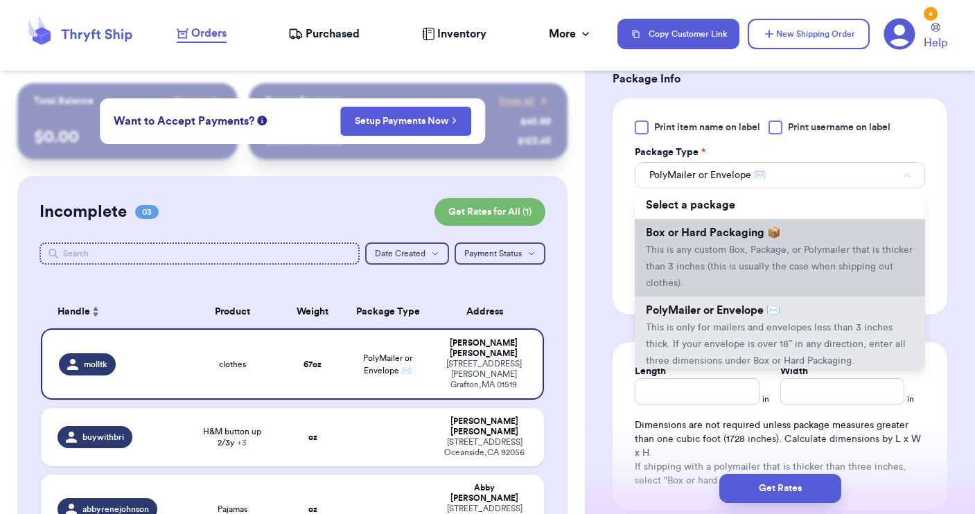
click at [721, 244] on li "Box or Hard Packaging 📦 This is any custom Box, Package, or Polymailer that is …" at bounding box center [780, 258] width 290 height 78
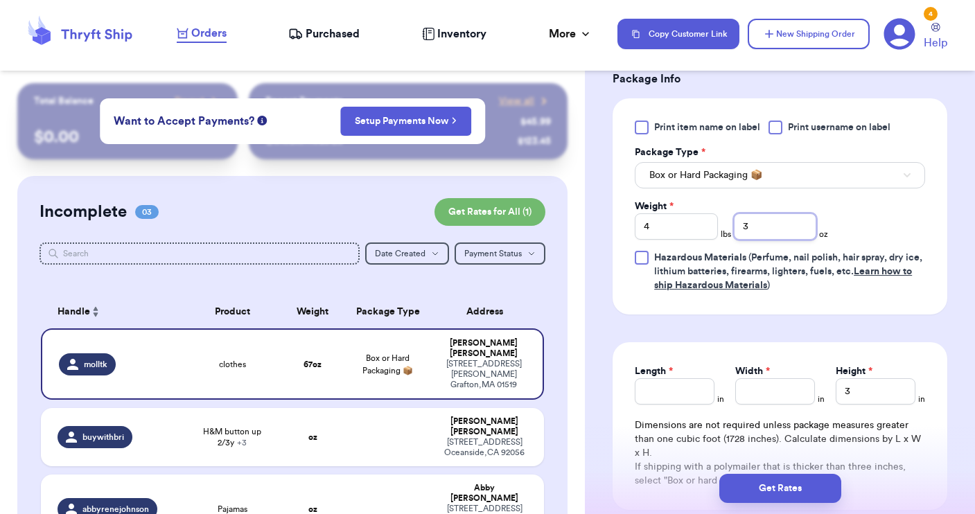
click at [769, 233] on input "3" at bounding box center [775, 226] width 83 height 26
type input "8"
type input "18"
type input "1"
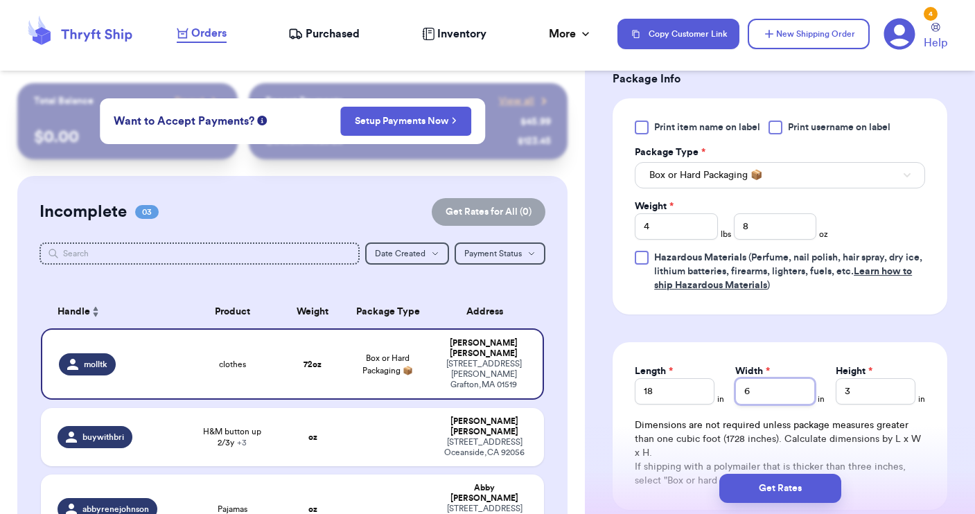
type input "6"
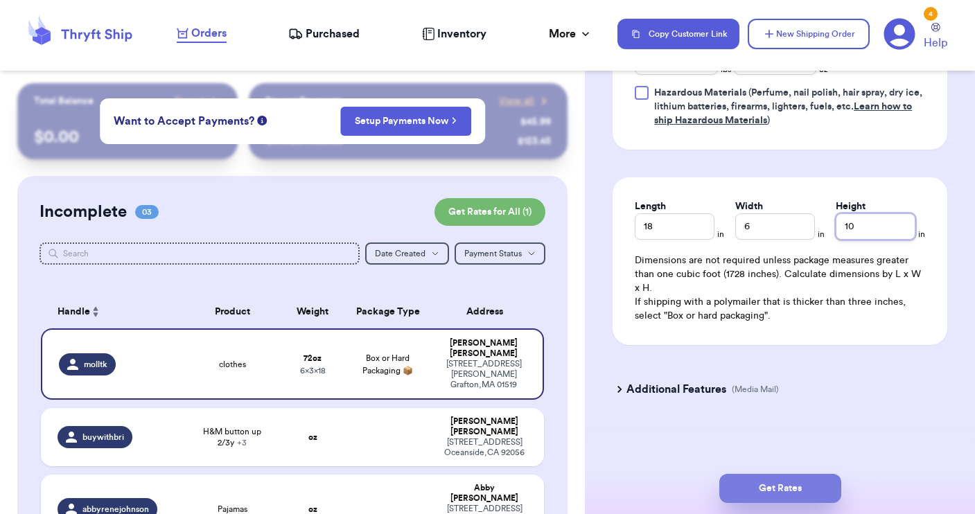
type input "10"
click at [770, 484] on button "Get Rates" at bounding box center [780, 488] width 122 height 29
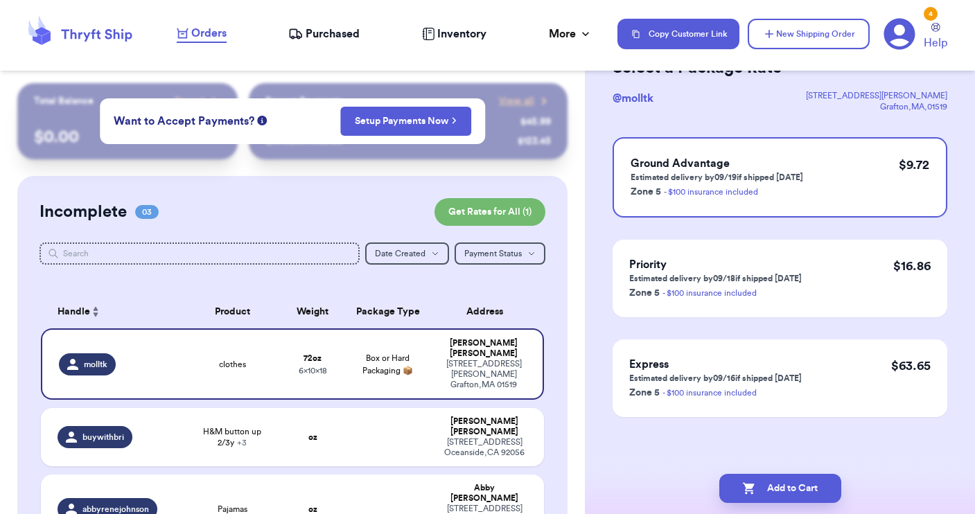
scroll to position [0, 0]
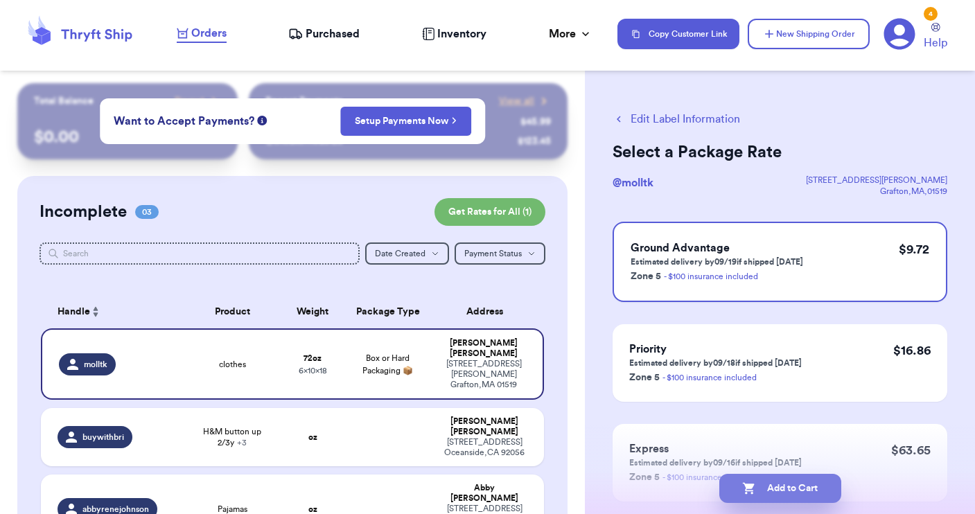
click at [785, 493] on button "Add to Cart" at bounding box center [780, 488] width 122 height 29
checkbox input "true"
